Goal: Task Accomplishment & Management: Manage account settings

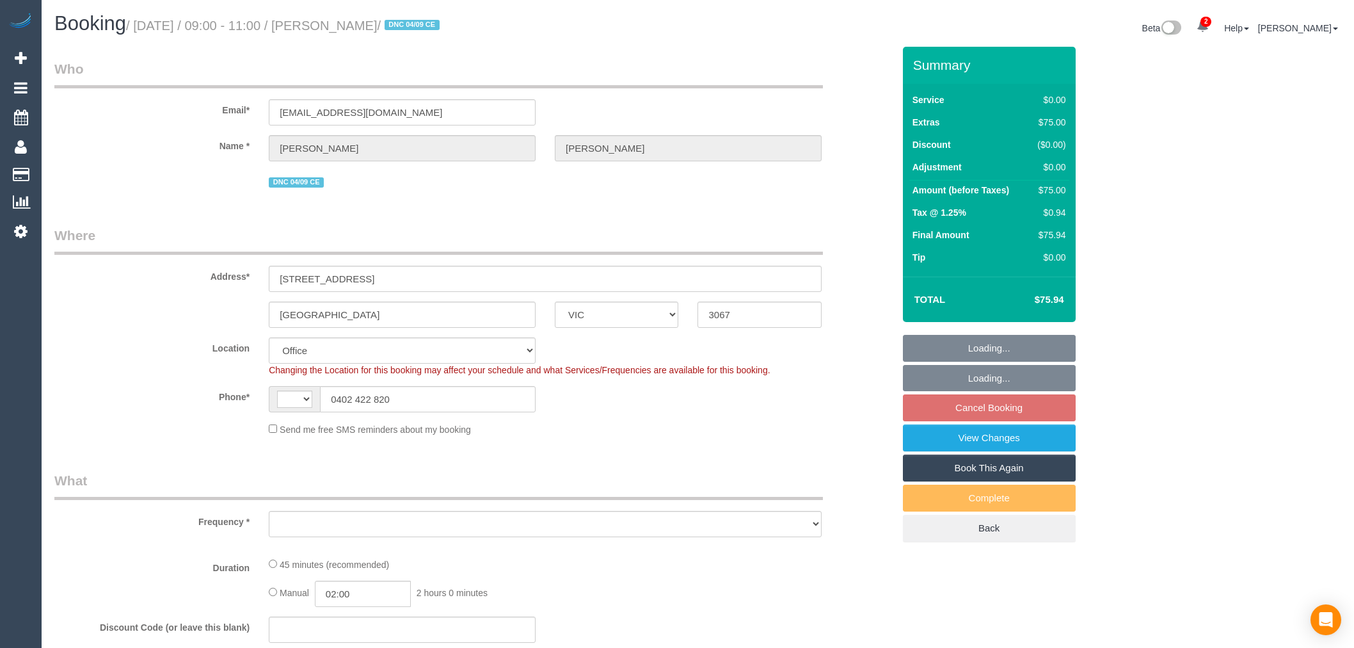
select select "VIC"
select select "string:AU"
select select "object:718"
select select "string:stripe-pm_1S2gpF2GScqysDRVhMzYVQ14"
select select "number:28"
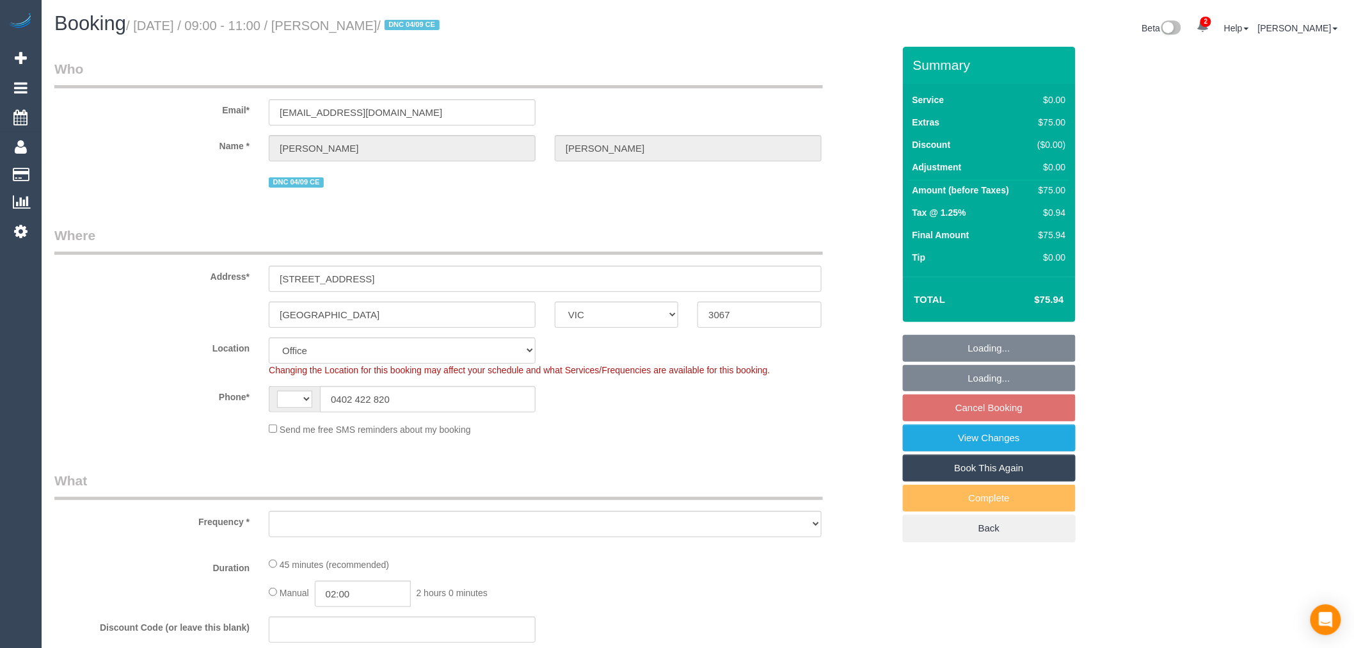
select select "number:17"
select select "number:18"
select select "number:25"
select select "number:12"
select select "object:780"
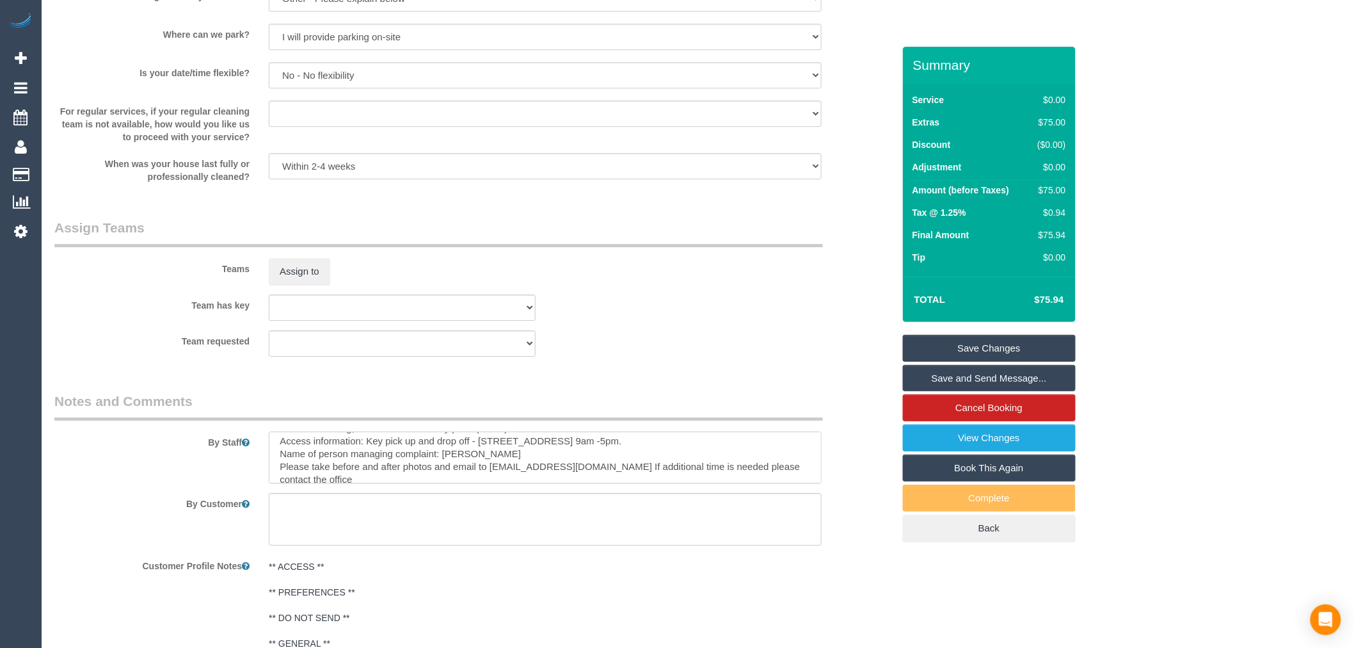
scroll to position [77, 0]
drag, startPoint x: 480, startPoint y: 442, endPoint x: 675, endPoint y: 482, distance: 199.4
click at [674, 450] on textarea at bounding box center [545, 457] width 553 height 52
click at [593, 447] on textarea at bounding box center [545, 457] width 553 height 52
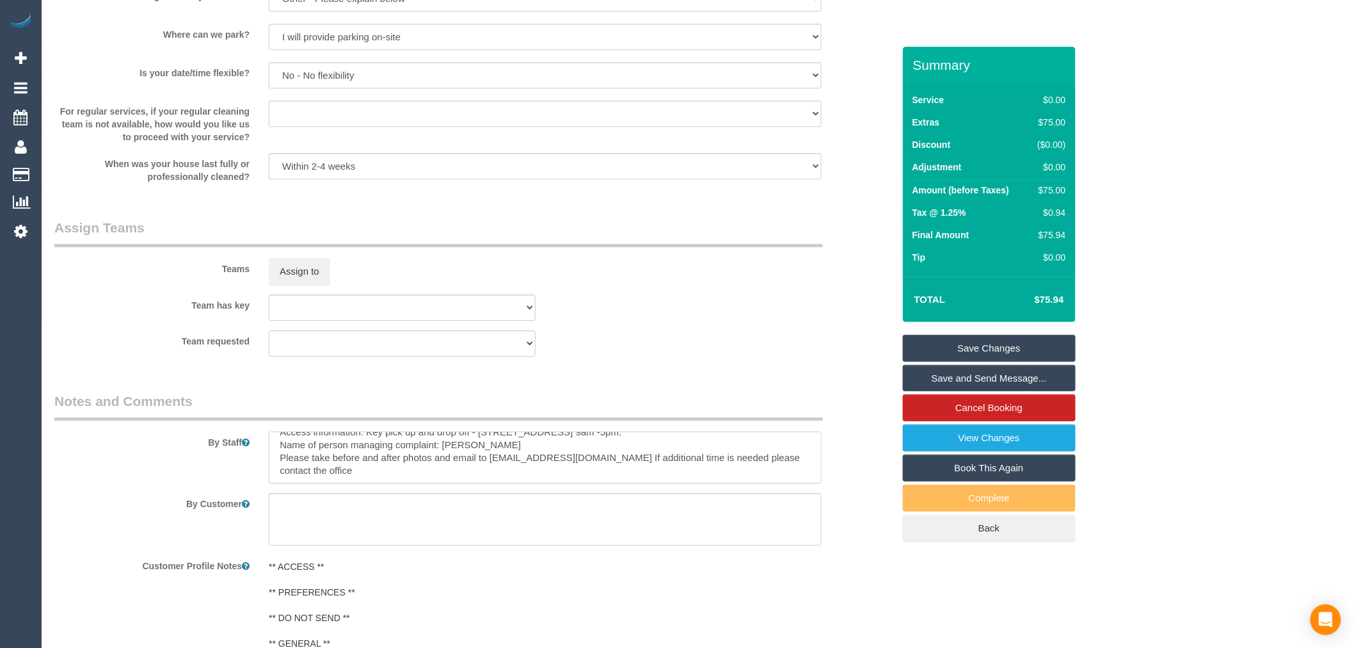
click at [598, 443] on textarea at bounding box center [545, 457] width 553 height 52
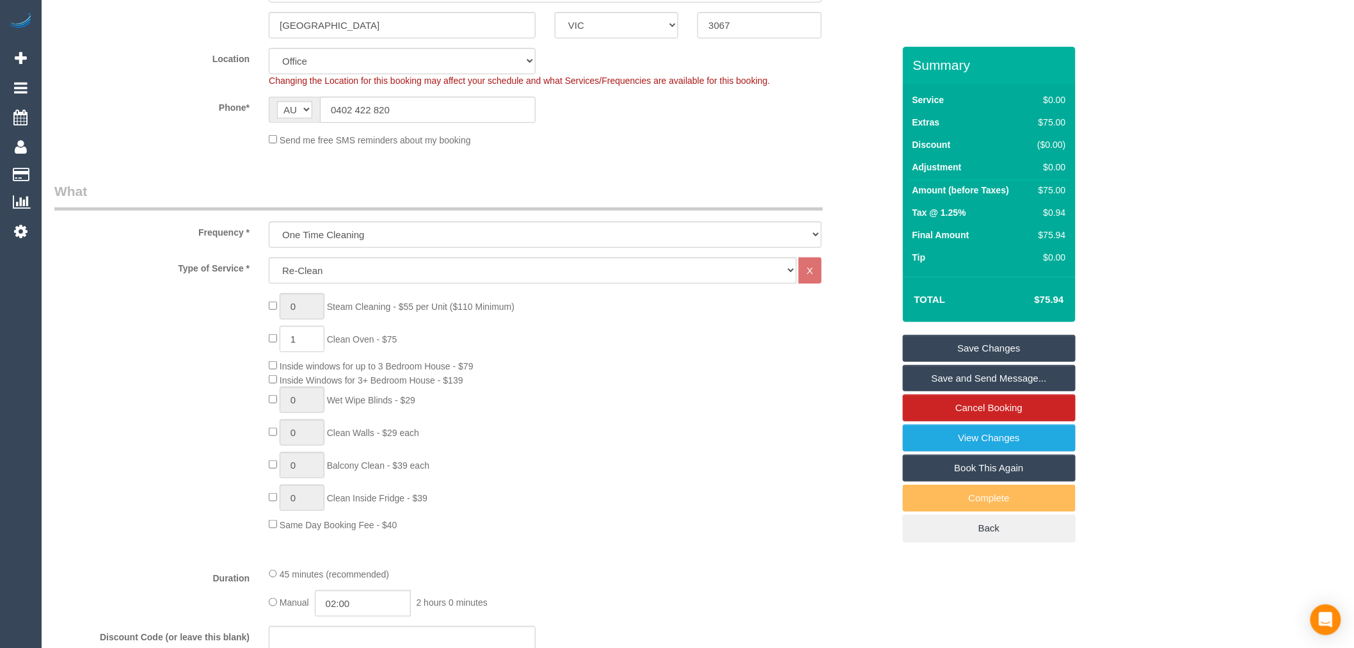
scroll to position [0, 0]
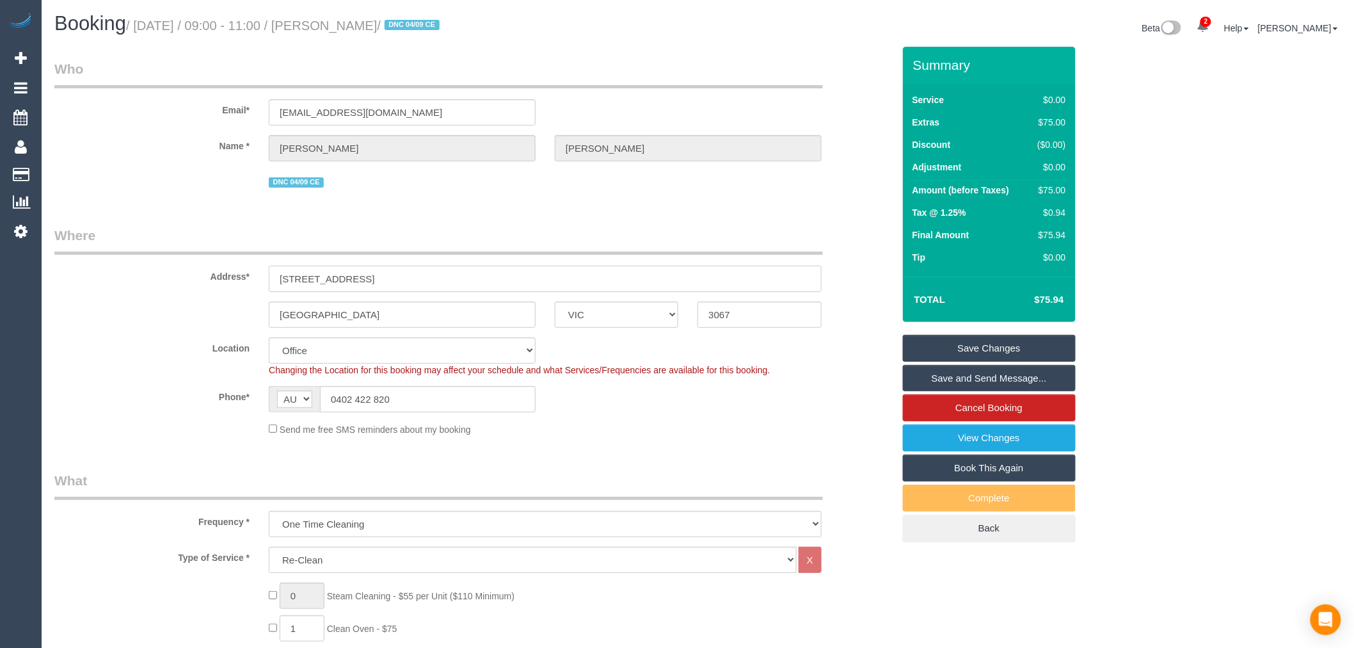
drag, startPoint x: 387, startPoint y: 274, endPoint x: 118, endPoint y: 283, distance: 268.9
click at [115, 280] on div "Address* [STREET_ADDRESS]" at bounding box center [474, 259] width 858 height 66
click at [420, 274] on input "[STREET_ADDRESS]" at bounding box center [545, 279] width 553 height 26
drag, startPoint x: 343, startPoint y: 280, endPoint x: 237, endPoint y: 45, distance: 257.5
click at [158, 282] on div "Address* [STREET_ADDRESS]" at bounding box center [474, 259] width 858 height 66
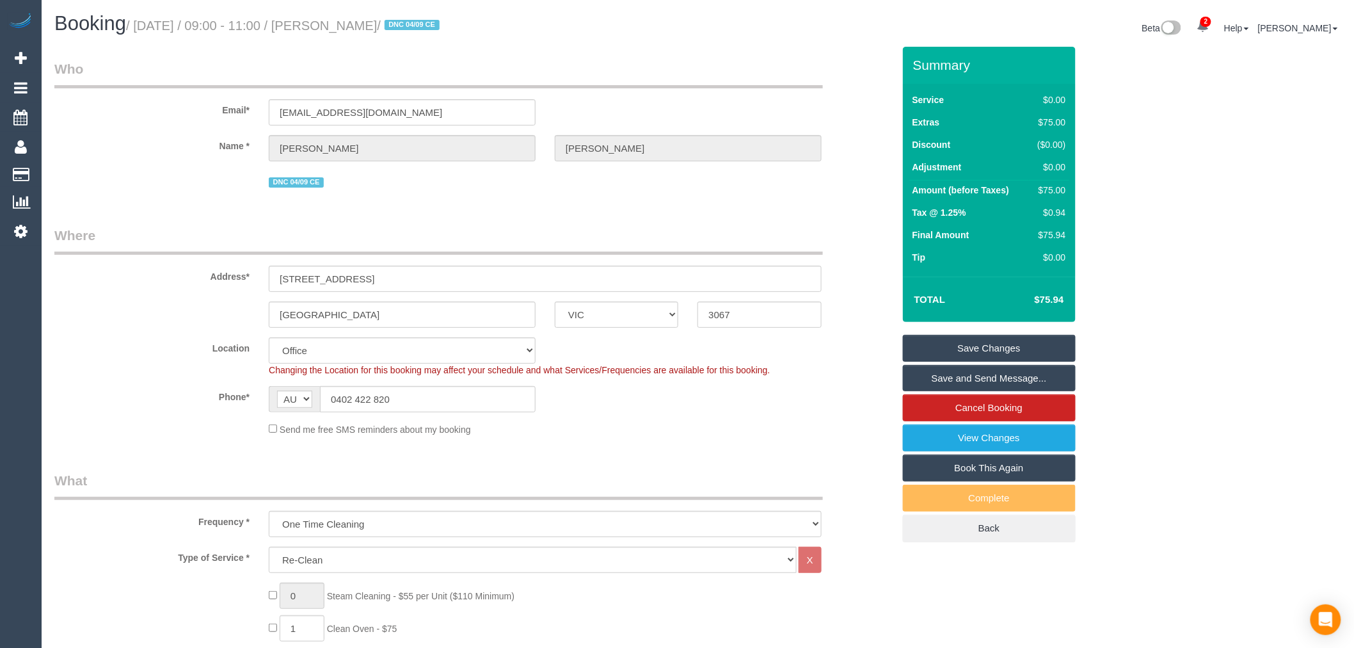
drag, startPoint x: 433, startPoint y: 23, endPoint x: 355, endPoint y: 34, distance: 79.5
click at [355, 34] on h1 "Booking / [DATE] / 09:00 - 11:00 / [PERSON_NAME] / DNC 04/09 CE" at bounding box center [371, 24] width 634 height 22
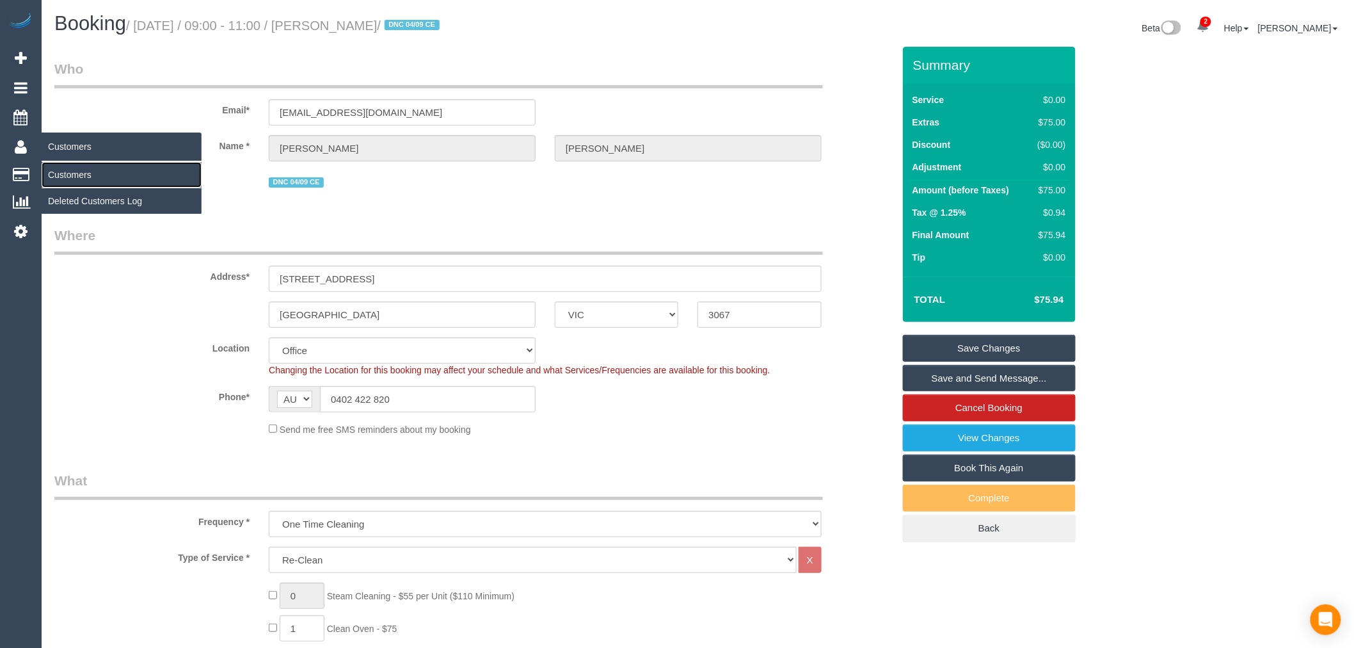
drag, startPoint x: 104, startPoint y: 177, endPoint x: 97, endPoint y: 182, distance: 9.1
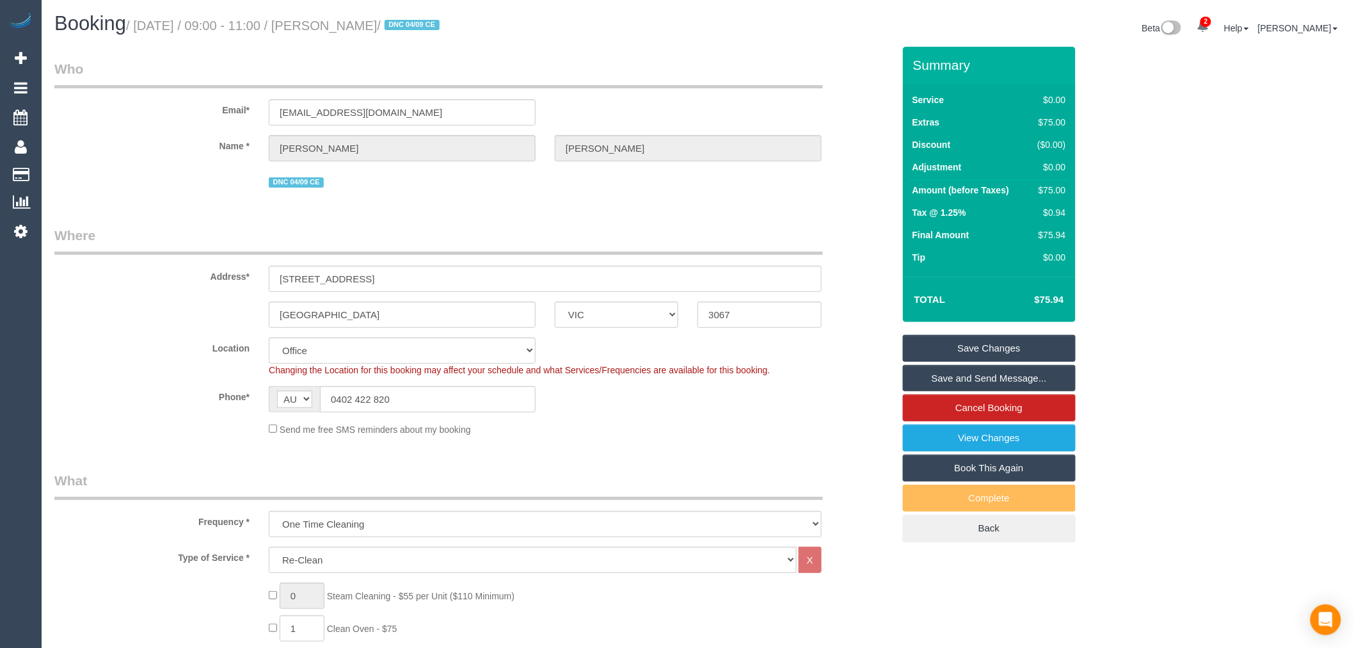
click at [571, 251] on legend "Where" at bounding box center [438, 240] width 769 height 29
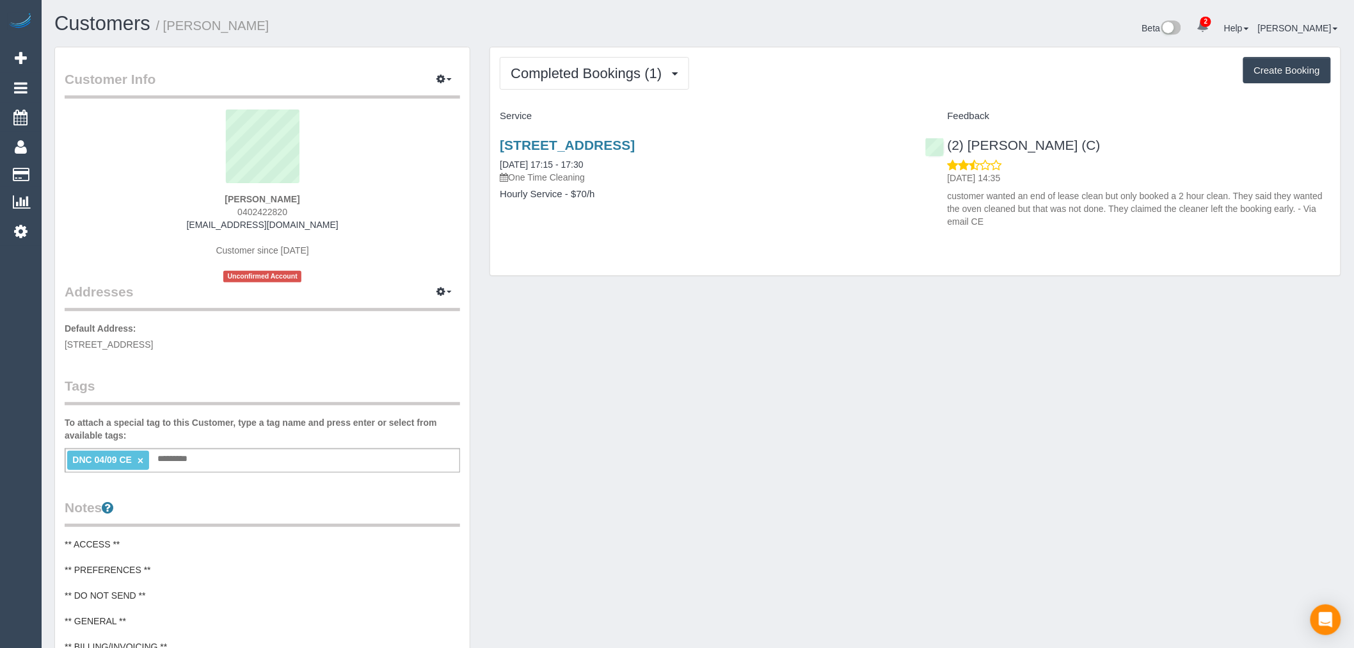
drag, startPoint x: 330, startPoint y: 222, endPoint x: 184, endPoint y: 221, distance: 145.9
click at [184, 221] on div "Jacob Walker 0402422820 jacobwalker49@outlook.com Customer since 2025 Unconfirm…" at bounding box center [262, 195] width 395 height 173
copy link "[EMAIL_ADDRESS][DOMAIN_NAME]"
drag, startPoint x: 299, startPoint y: 207, endPoint x: 241, endPoint y: 210, distance: 58.3
click at [241, 210] on div "Jacob Walker 0402422820 jacobwalker49@outlook.com Customer since 2025 Unconfirm…" at bounding box center [262, 195] width 395 height 173
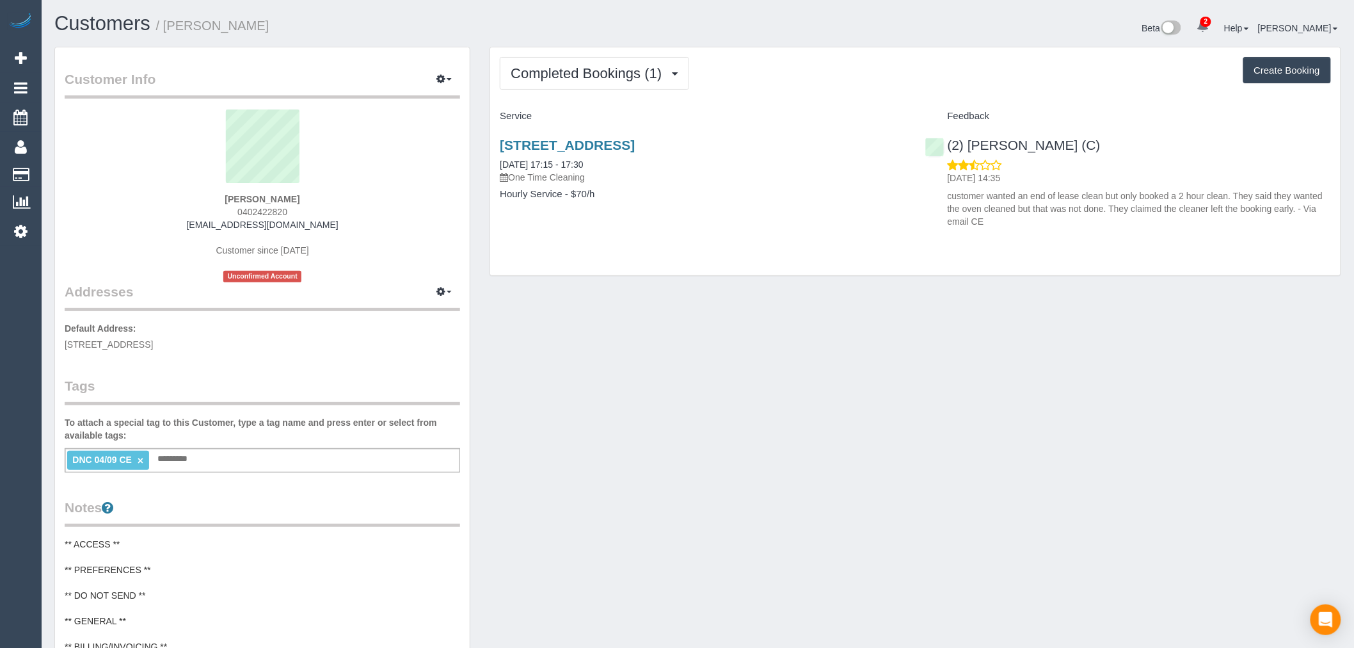
copy span "402422820"
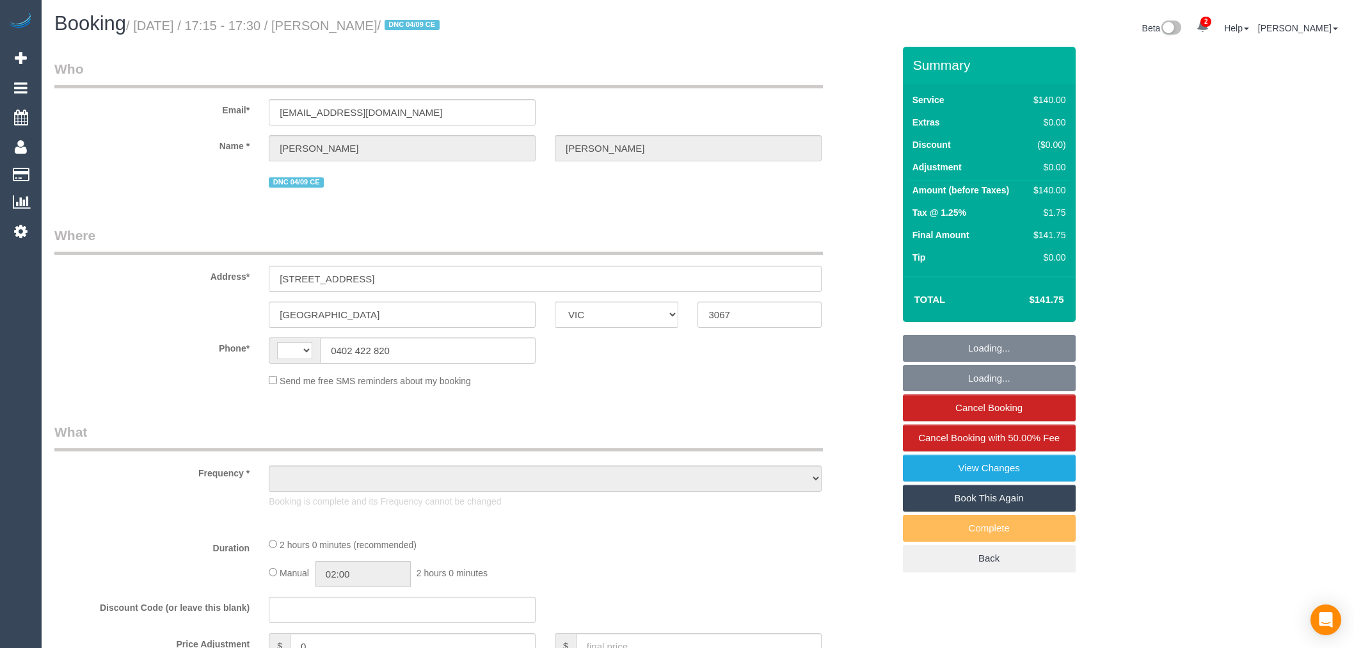
select select "VIC"
select select "object:317"
select select "number:28"
select select "number:14"
select select "number:18"
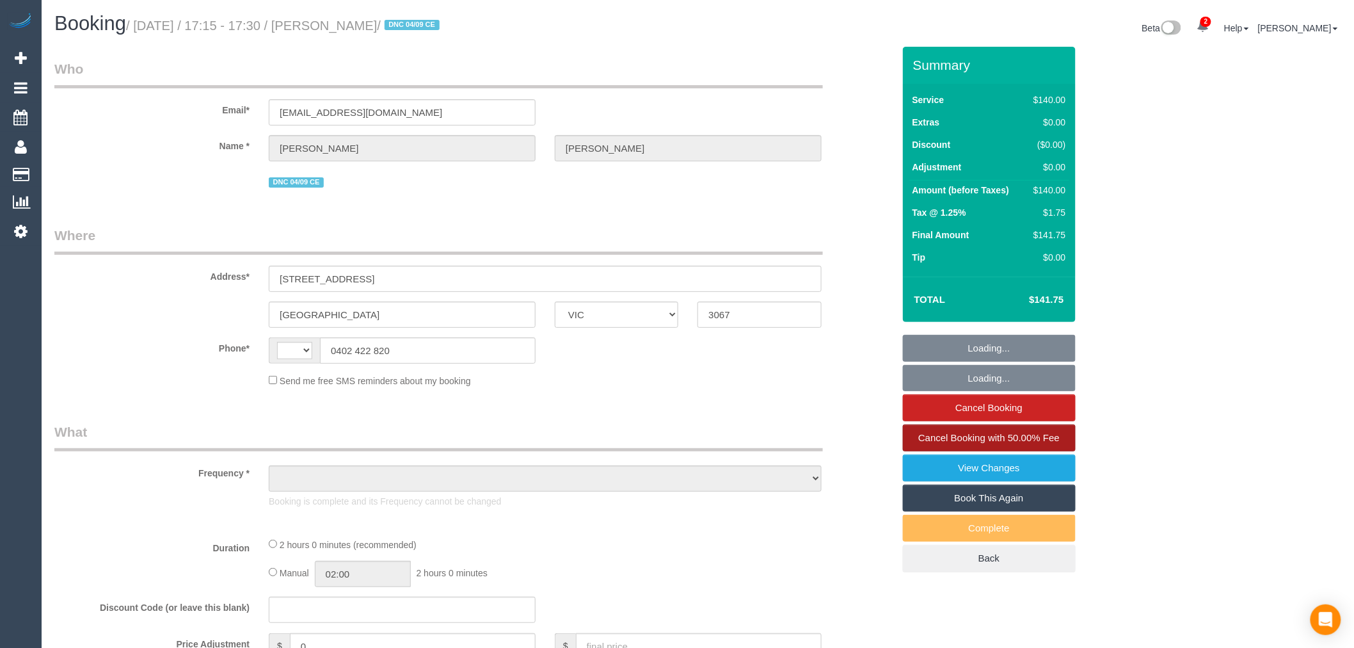
select select "number:25"
select select "number:12"
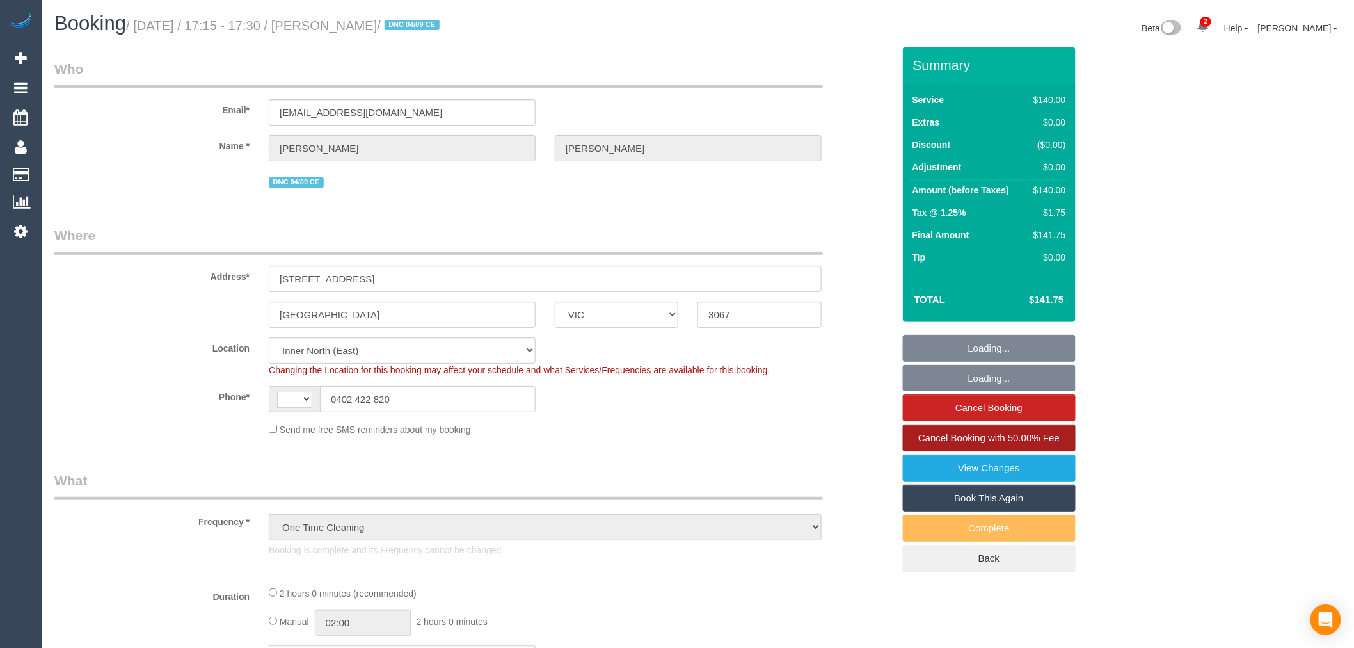
select select "string:stripe-pm_1S2gpF2GScqysDRVhMzYVQ14"
click at [937, 459] on link "View Changes" at bounding box center [989, 467] width 173 height 27
select select "string:AU"
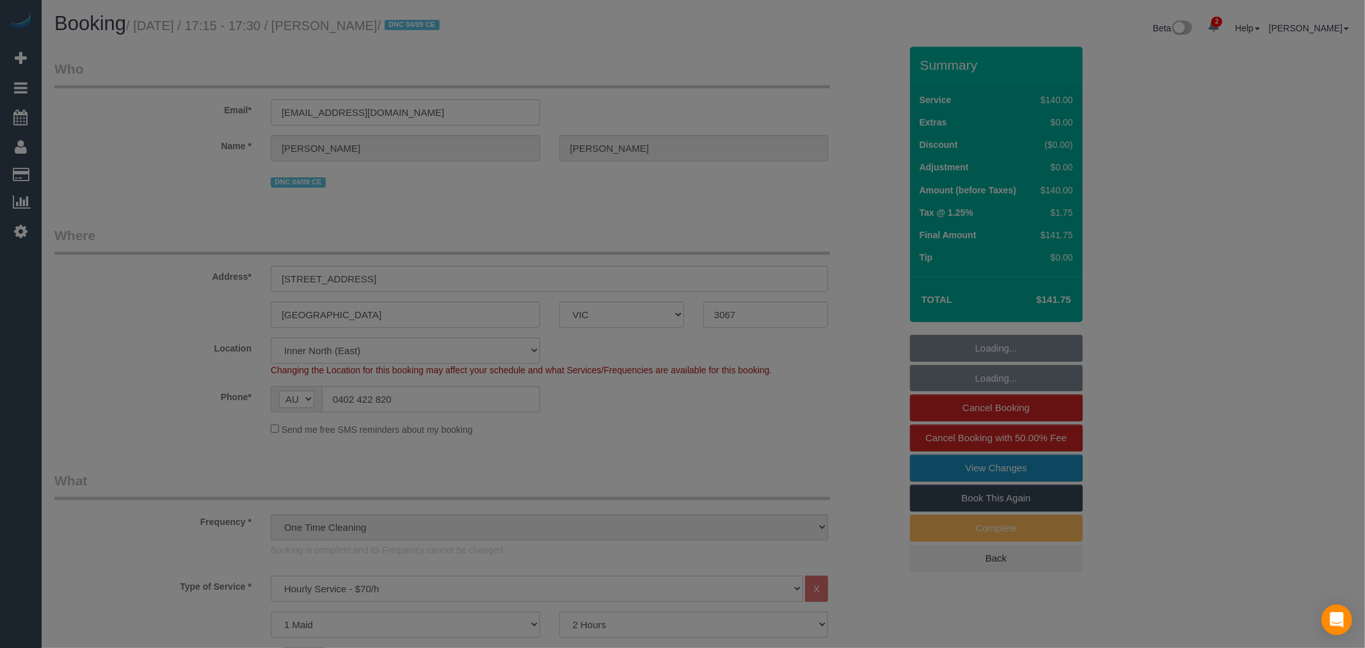
select select "object:1747"
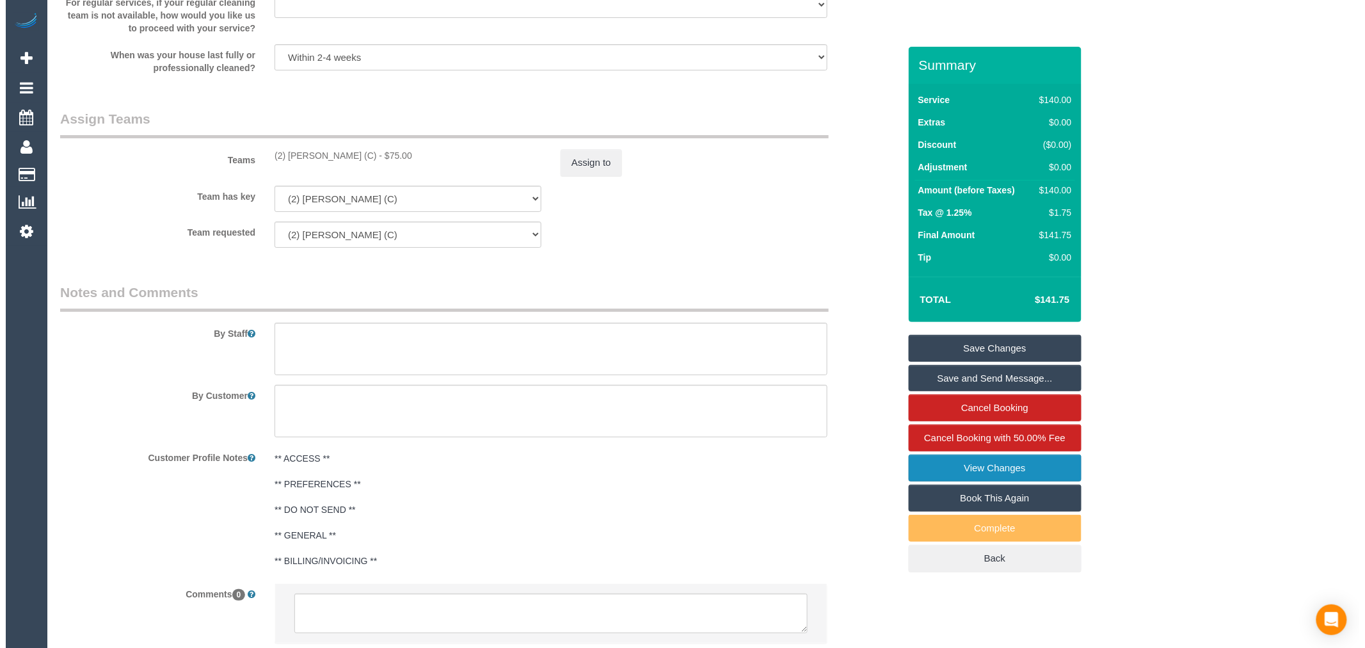
scroll to position [2006, 0]
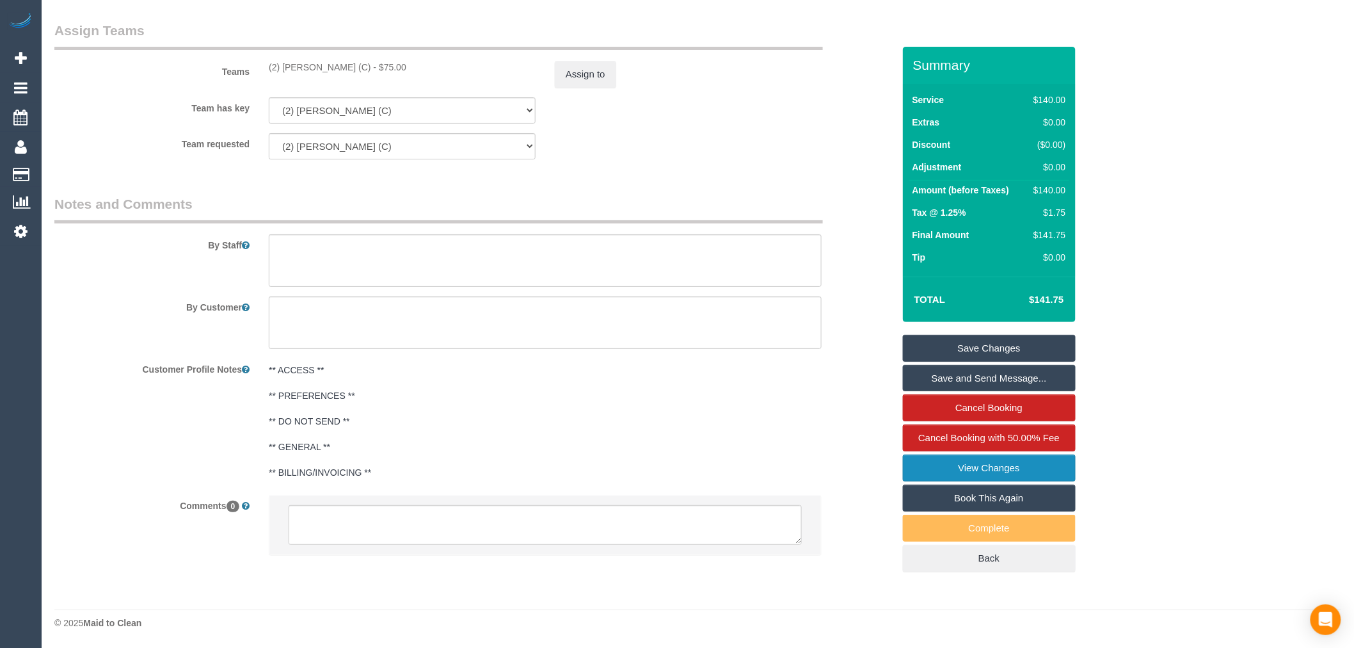
click at [1019, 475] on link "View Changes" at bounding box center [989, 467] width 173 height 27
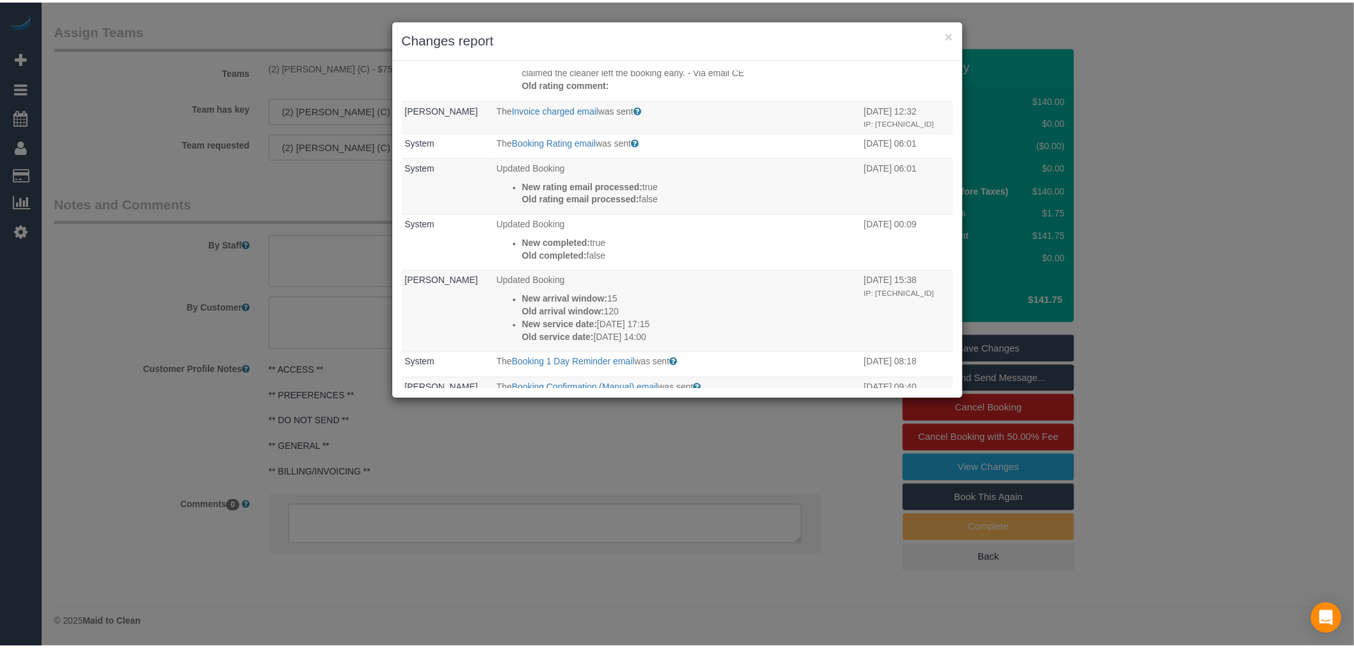
scroll to position [0, 0]
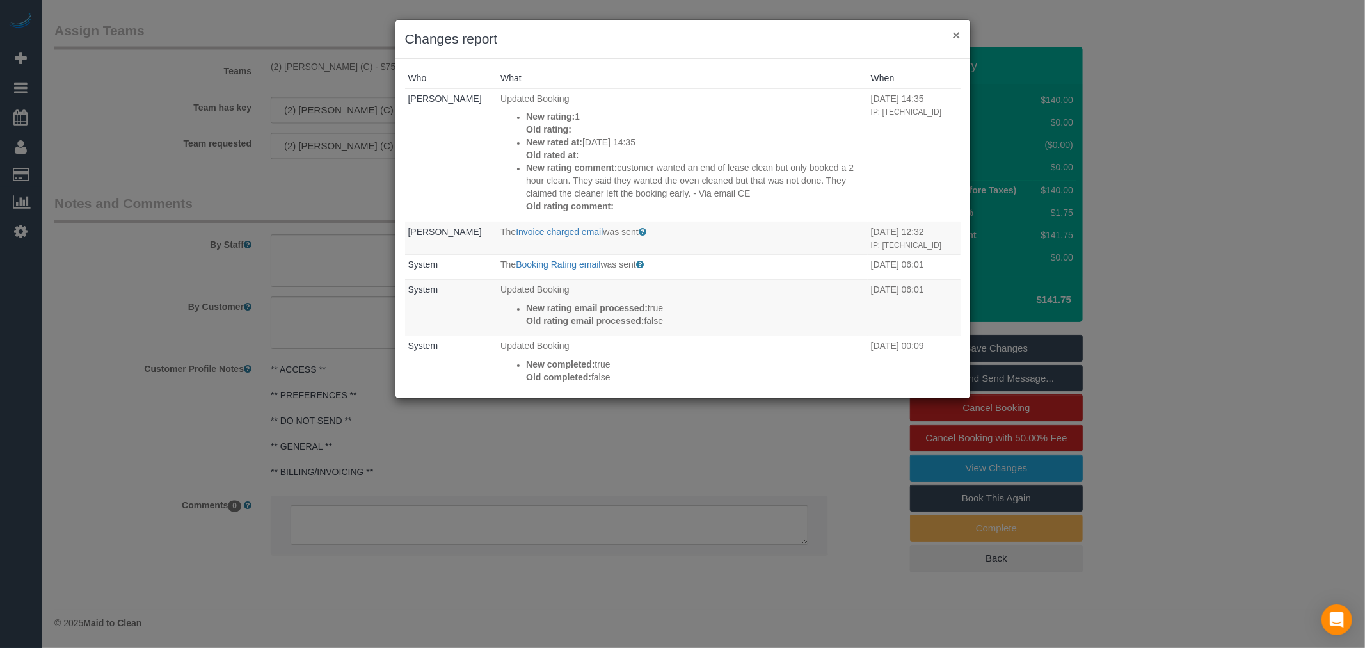
click at [960, 36] on button "×" at bounding box center [956, 34] width 8 height 13
